Goal: Task Accomplishment & Management: Complete application form

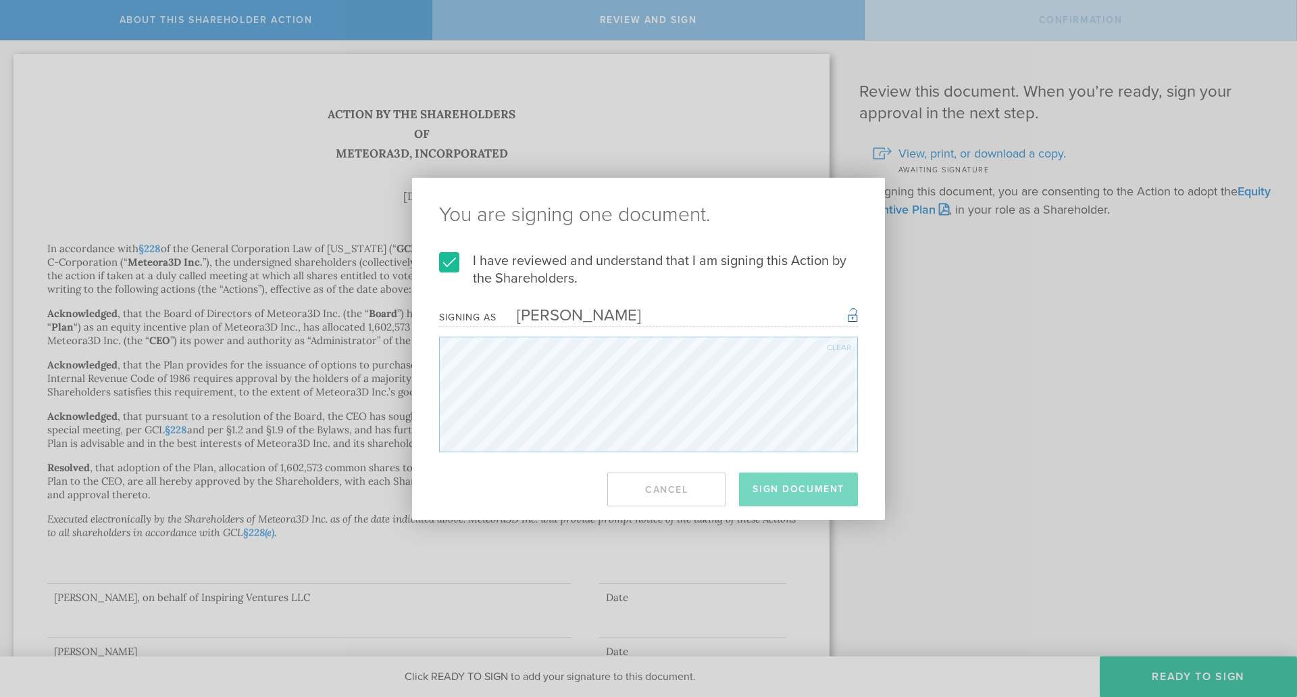
scroll to position [444, 0]
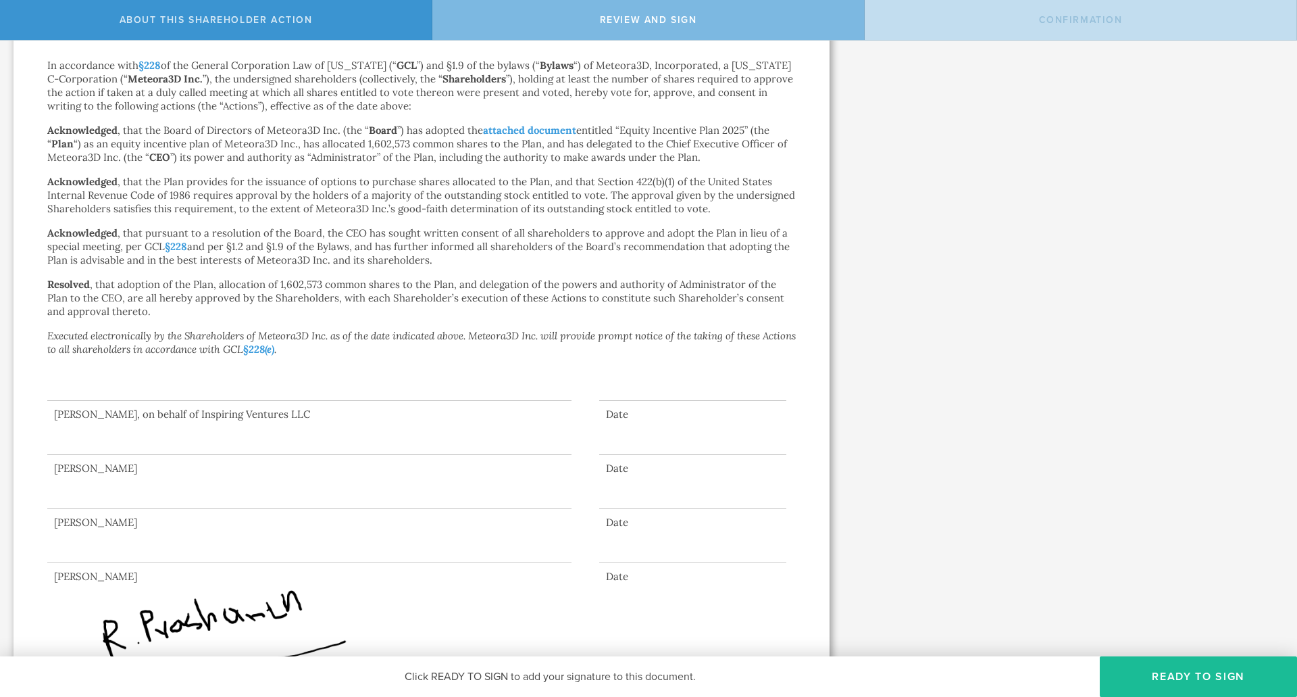
scroll to position [203, 0]
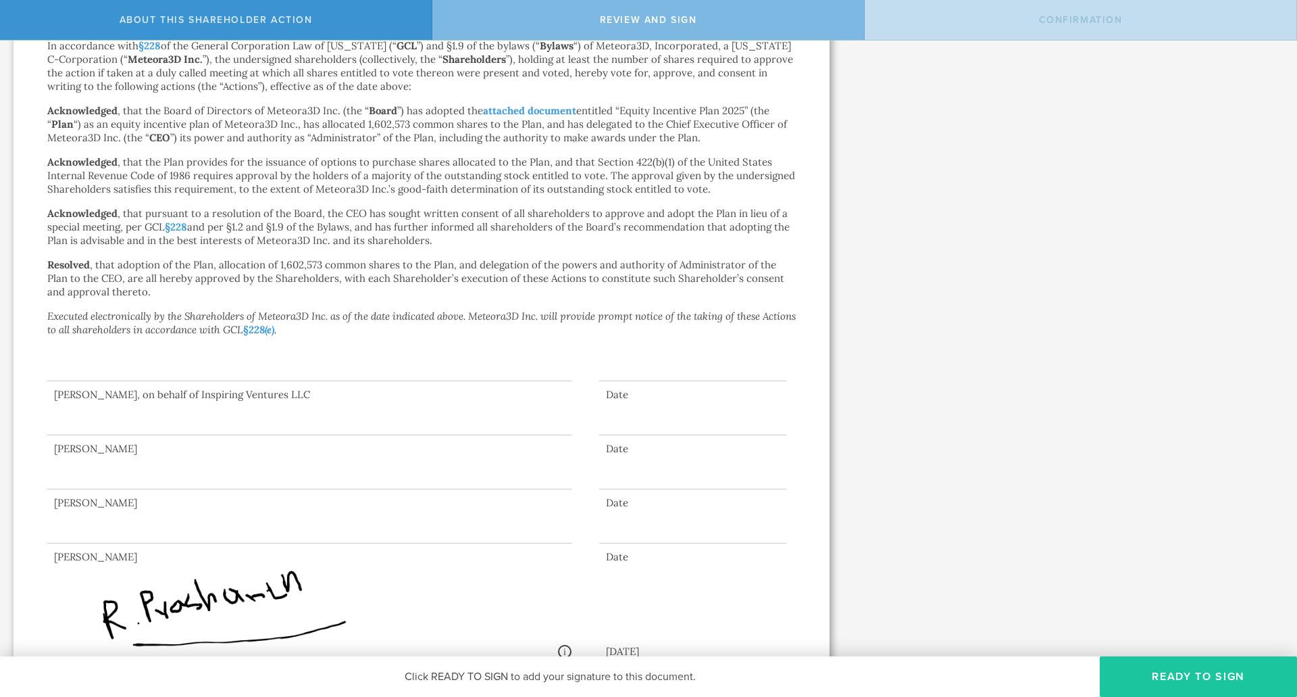
click at [1164, 677] on button "Ready to Sign" at bounding box center [1198, 676] width 197 height 41
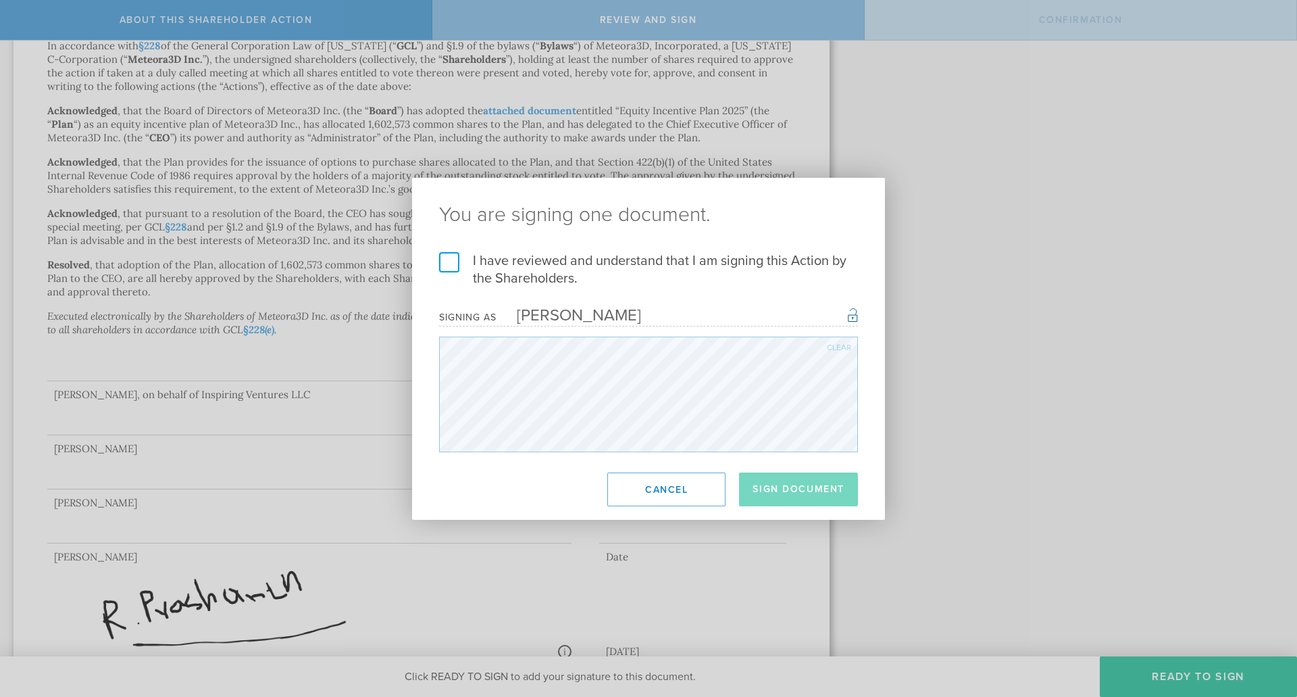
drag, startPoint x: 448, startPoint y: 268, endPoint x: 461, endPoint y: 296, distance: 31.4
click at [448, 268] on label "I have reviewed and understand that I am signing this Action by the Shareholder…" at bounding box center [648, 269] width 419 height 35
click at [0, 0] on input "I have reviewed and understand that I am signing this Action by the Shareholder…" at bounding box center [0, 0] width 0 height 0
click at [792, 486] on button "Sign Document" at bounding box center [798, 489] width 119 height 34
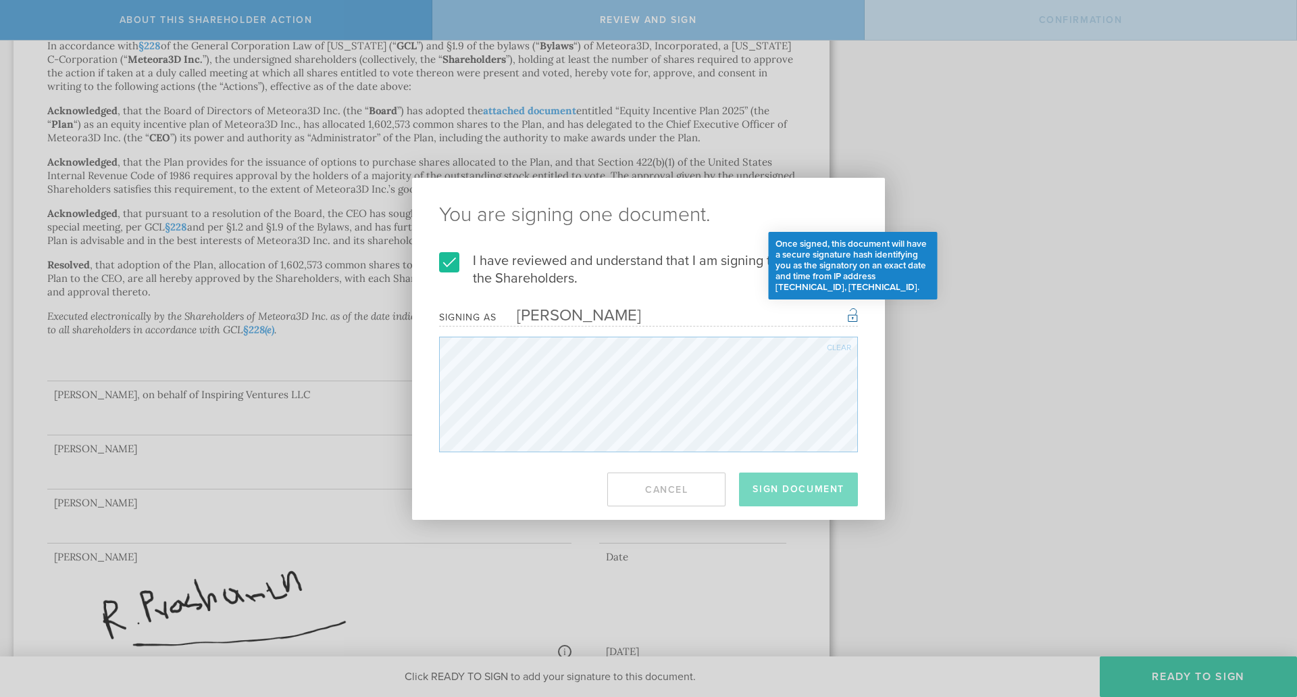
click at [854, 315] on div "Once signed, this document will have a secure signature hash identifying you as…" at bounding box center [853, 314] width 10 height 16
click at [848, 316] on div "Once signed, this document will have a secure signature hash identifying you as…" at bounding box center [853, 314] width 10 height 16
